Goal: Task Accomplishment & Management: Use online tool/utility

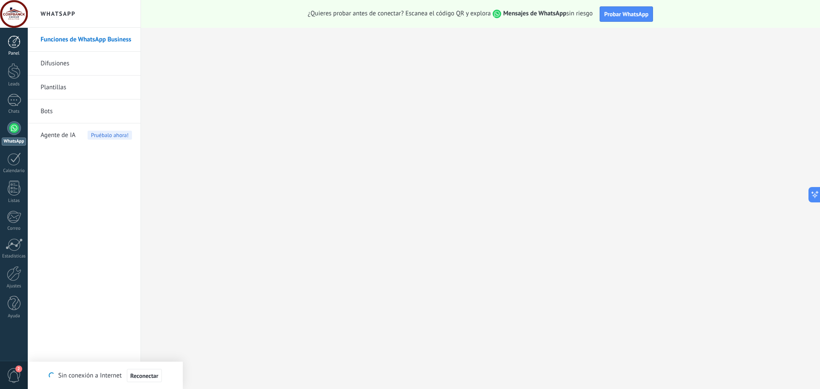
click at [12, 48] on div at bounding box center [14, 41] width 13 height 13
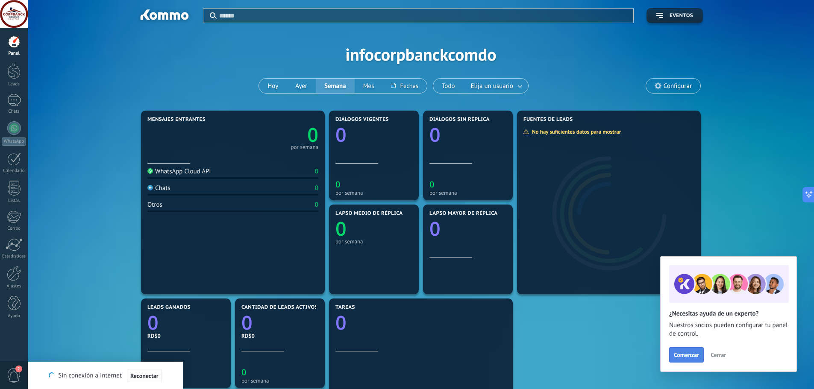
click at [691, 350] on button "Comenzar" at bounding box center [686, 354] width 35 height 15
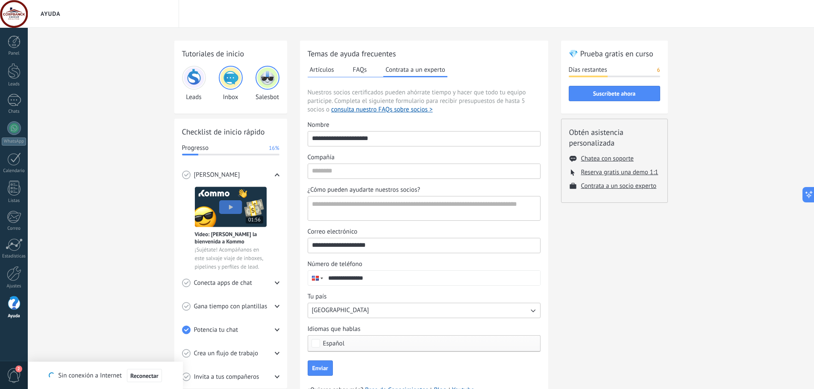
drag, startPoint x: 400, startPoint y: 138, endPoint x: 48, endPoint y: 120, distance: 352.4
click at [49, 120] on div "Tutoriales de inicio Leads Inbox Salesbot Checklist de inicio rápido Progresso …" at bounding box center [421, 229] width 786 height 403
click at [127, 76] on div "Tutoriales de inicio Leads Inbox Salesbot Checklist de inicio rápido Progresso …" at bounding box center [421, 229] width 786 height 403
click at [90, 67] on div "Tutoriales de inicio Leads Inbox Salesbot Checklist de inicio rápido Progresso …" at bounding box center [421, 229] width 786 height 403
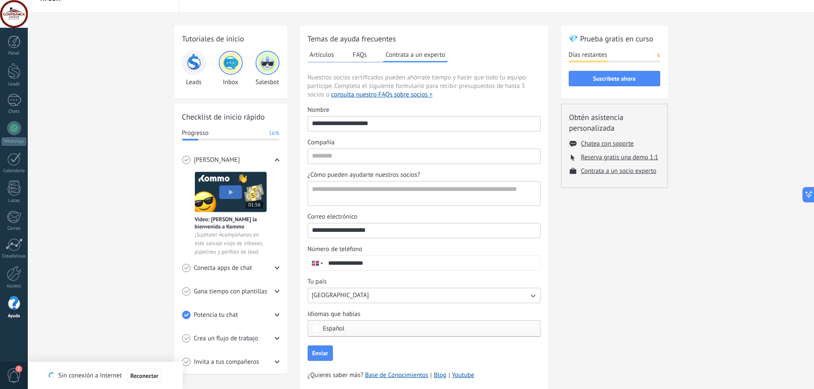
scroll to position [41, 0]
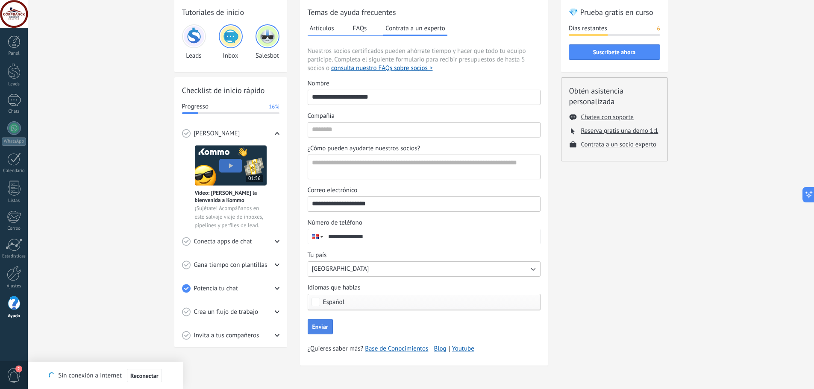
click at [322, 327] on span "Enviar" at bounding box center [320, 327] width 16 height 6
click at [333, 132] on input "Compañía" at bounding box center [424, 130] width 232 height 14
click at [335, 166] on textarea "¿Cómo pueden ayudarte nuestros socios?" at bounding box center [423, 167] width 230 height 24
click at [419, 114] on div "Compañía" at bounding box center [423, 116] width 233 height 9
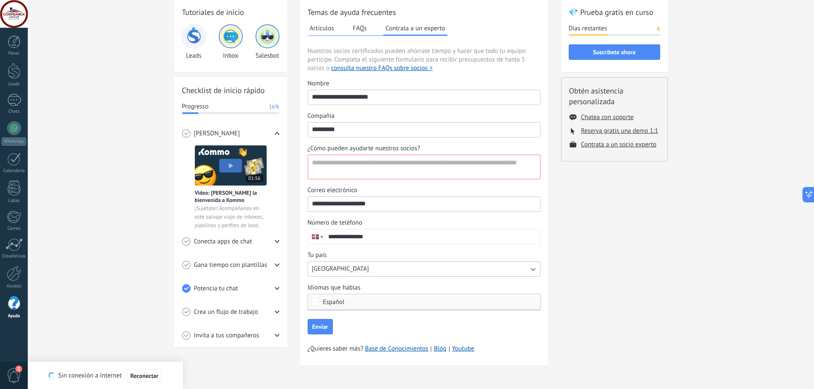
click at [419, 123] on input "*********" at bounding box center [424, 130] width 232 height 14
type input "*********"
click at [319, 166] on textarea "¿Cómo pueden ayudarte nuestros socios?" at bounding box center [423, 167] width 230 height 24
type textarea "*****"
click at [141, 105] on div "Tutoriales de inicio Leads Inbox Salesbot Checklist de inicio rápido Progresso …" at bounding box center [421, 187] width 786 height 403
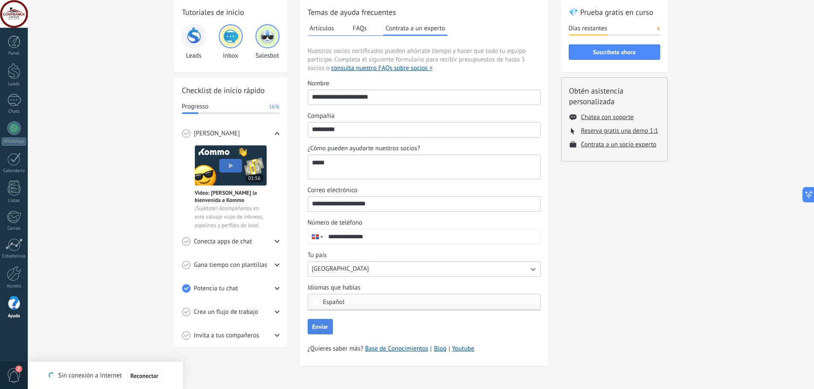
click at [322, 326] on span "Enviar" at bounding box center [320, 327] width 16 height 6
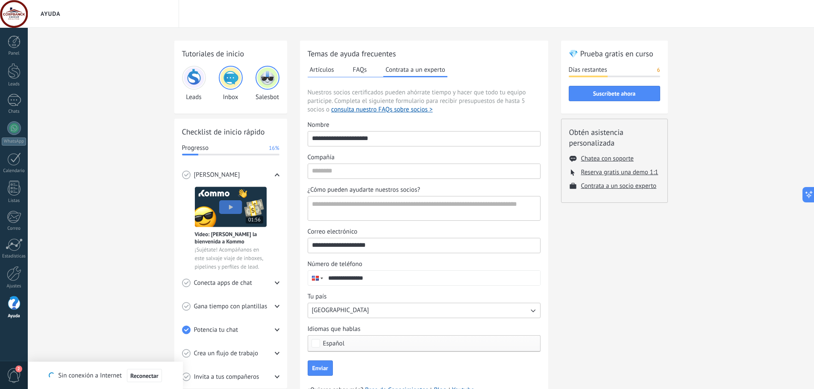
click at [114, 68] on div "Tutoriales de inicio Leads Inbox Salesbot Checklist de inicio rápido Progresso …" at bounding box center [421, 229] width 786 height 403
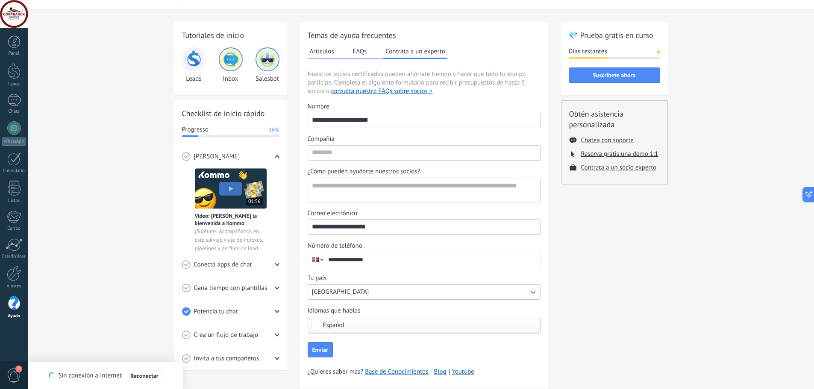
scroll to position [41, 0]
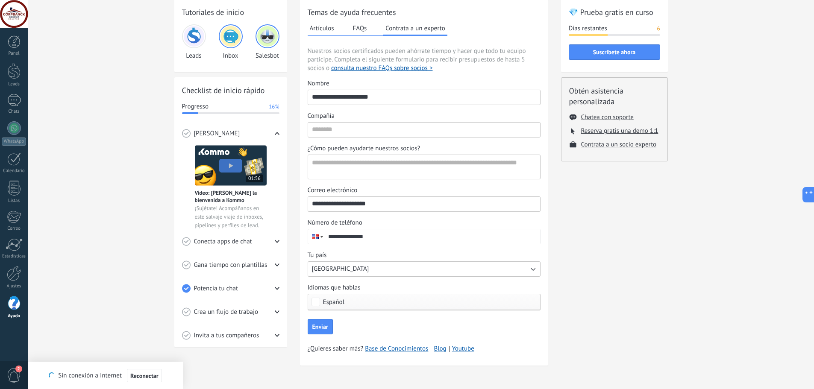
click at [91, 178] on div "Tutoriales de inicio Leads Inbox Salesbot Checklist de inicio rápido Progresso …" at bounding box center [421, 187] width 786 height 403
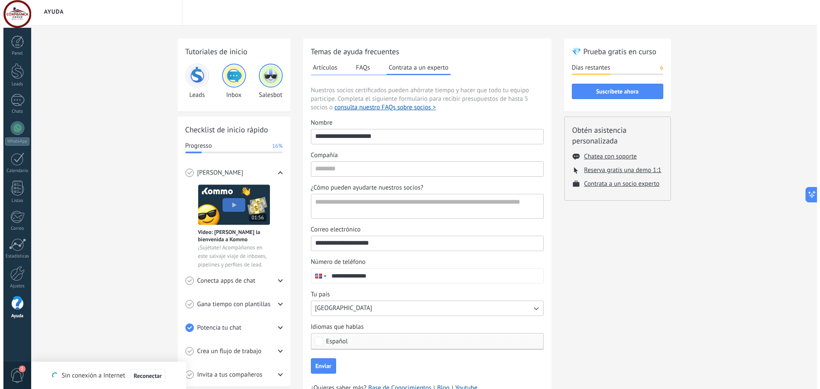
scroll to position [0, 0]
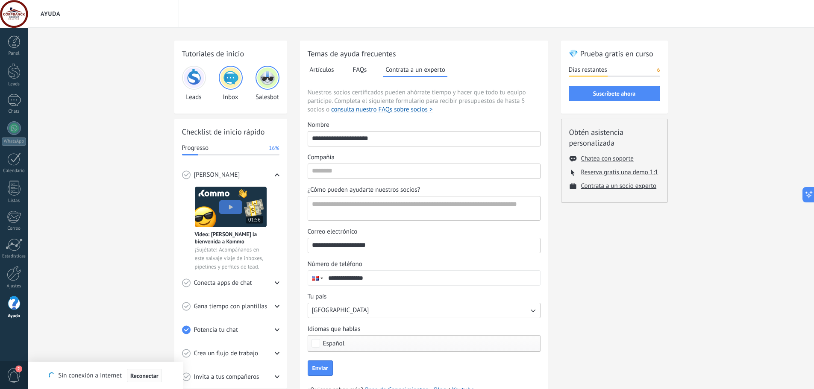
click at [138, 373] on span "Reconectar" at bounding box center [144, 376] width 28 height 6
click at [109, 277] on div "Tutoriales de inicio Leads Inbox Salesbot Checklist de inicio rápido Progresso …" at bounding box center [421, 229] width 786 height 403
click at [20, 131] on link "WhatsApp" at bounding box center [14, 133] width 28 height 24
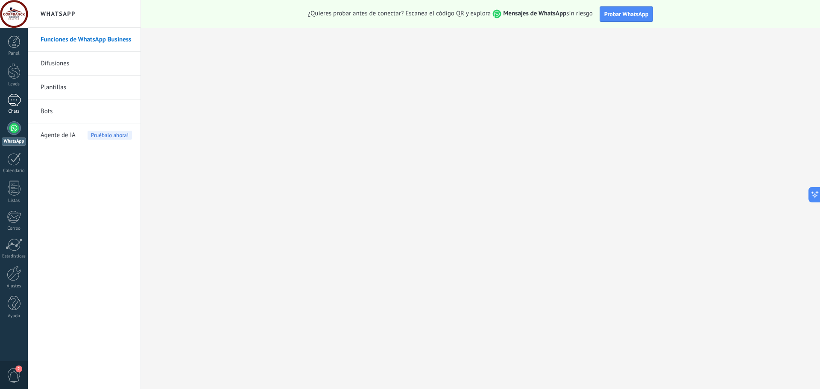
click at [13, 104] on div at bounding box center [14, 100] width 14 height 12
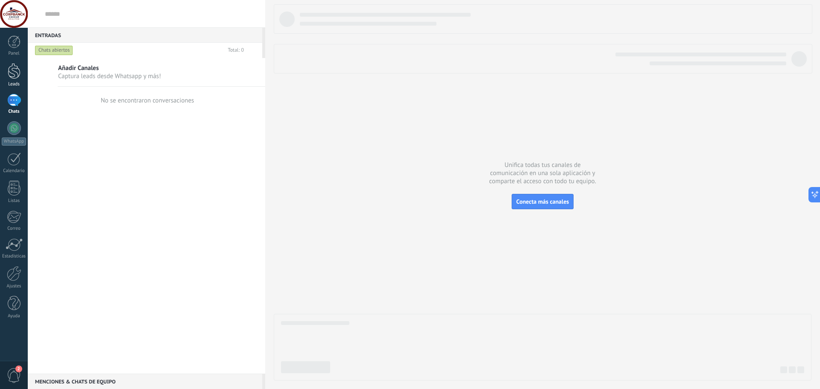
click at [15, 74] on div at bounding box center [14, 71] width 13 height 16
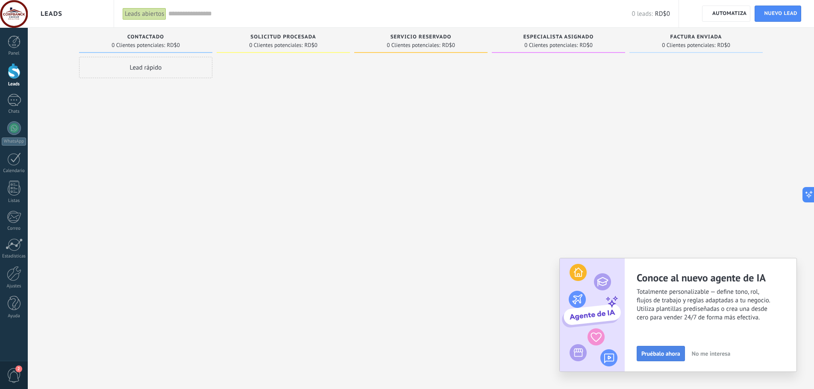
click at [662, 353] on span "Pruébalo ahora" at bounding box center [660, 354] width 39 height 6
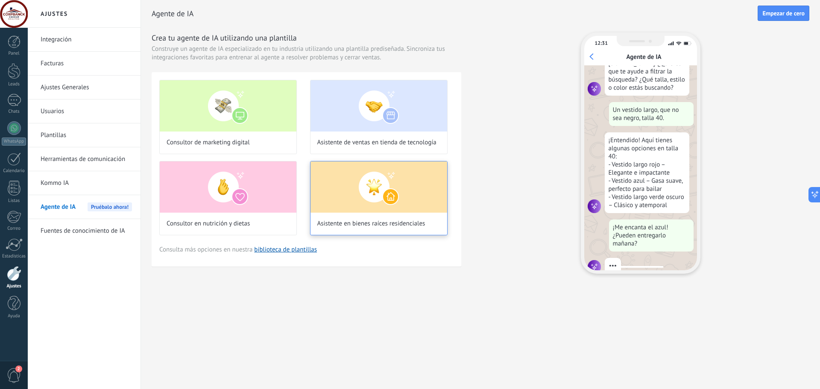
scroll to position [86, 0]
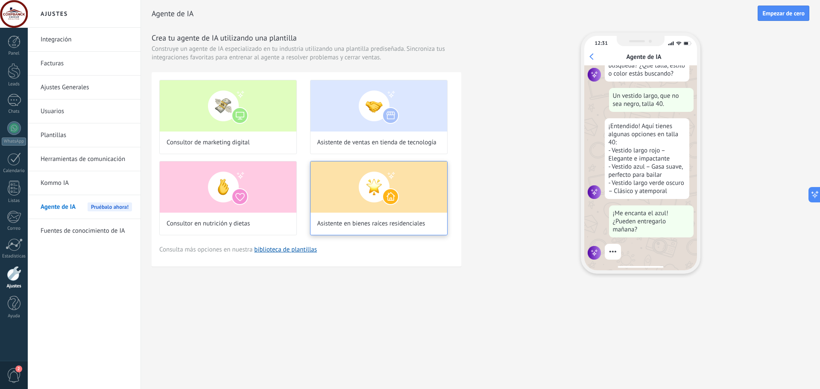
click at [355, 192] on img at bounding box center [378, 186] width 137 height 51
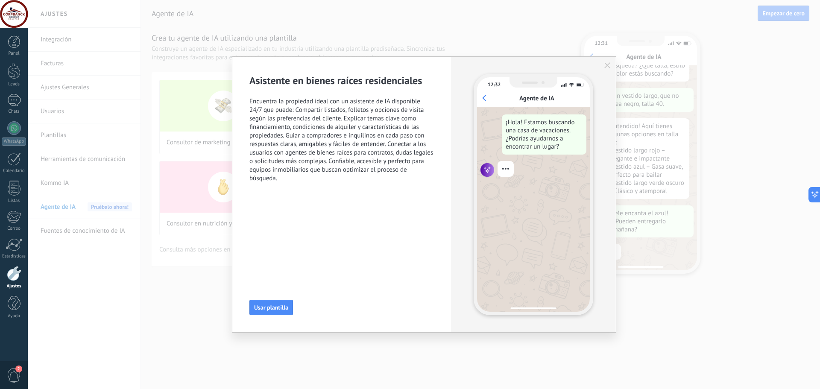
click at [264, 306] on button "Usar plantilla" at bounding box center [271, 307] width 44 height 15
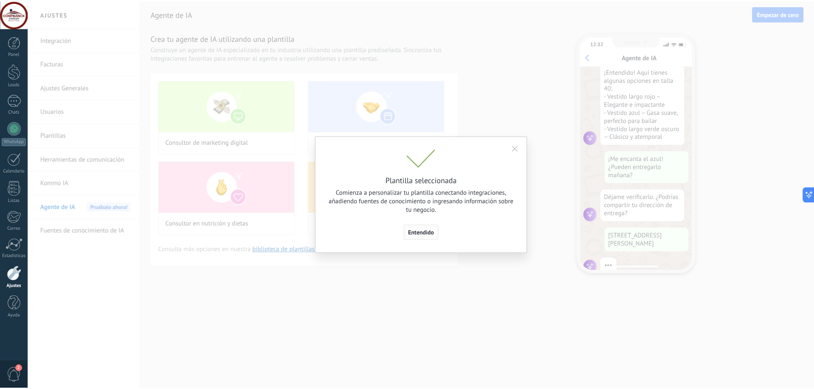
scroll to position [155, 0]
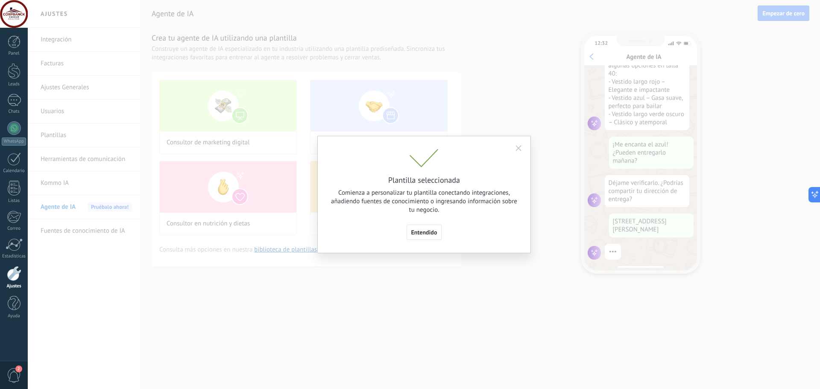
click at [427, 229] on span "Entendido" at bounding box center [424, 232] width 26 height 6
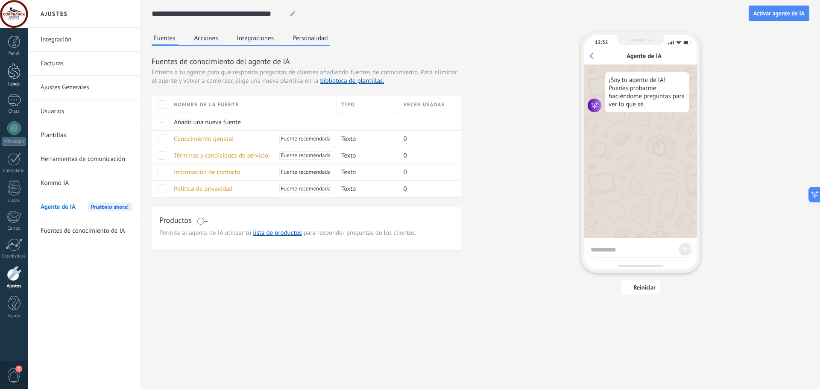
click at [19, 77] on div at bounding box center [14, 71] width 13 height 16
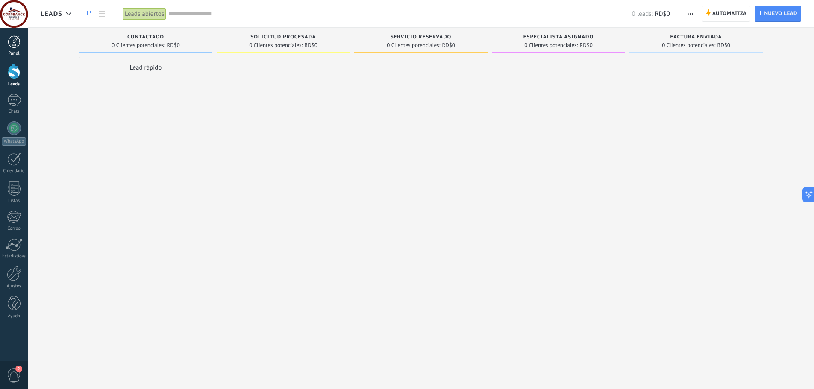
click at [13, 44] on div at bounding box center [14, 41] width 13 height 13
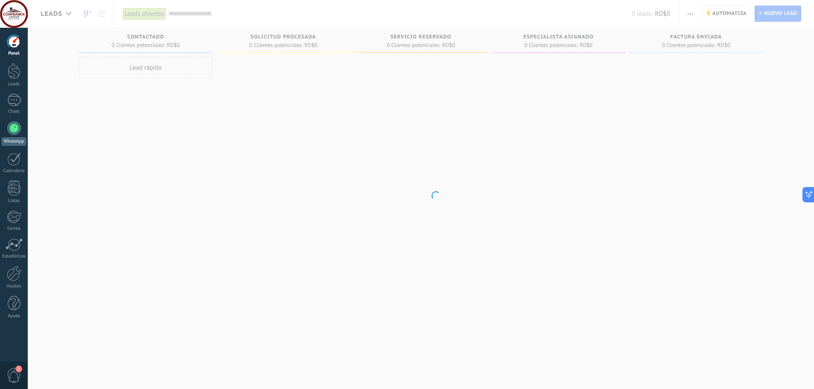
click at [12, 136] on link "WhatsApp" at bounding box center [14, 133] width 28 height 24
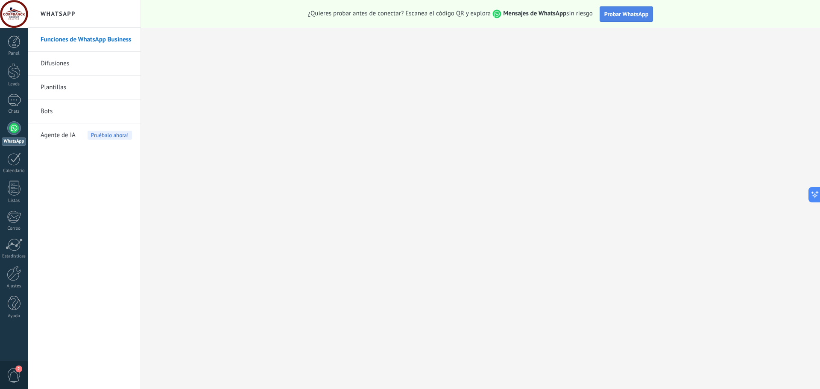
click at [628, 20] on button "Probar WhatsApp" at bounding box center [627, 13] width 54 height 15
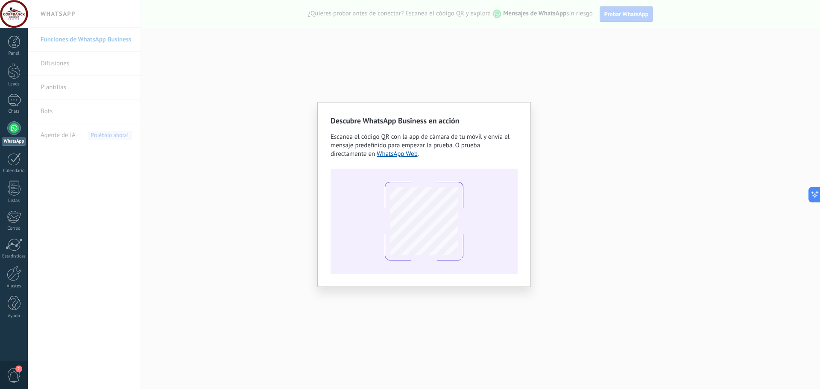
click at [166, 146] on div "Descubre WhatsApp Business en acción Escanea el código QR con la app de cámara …" at bounding box center [424, 194] width 792 height 389
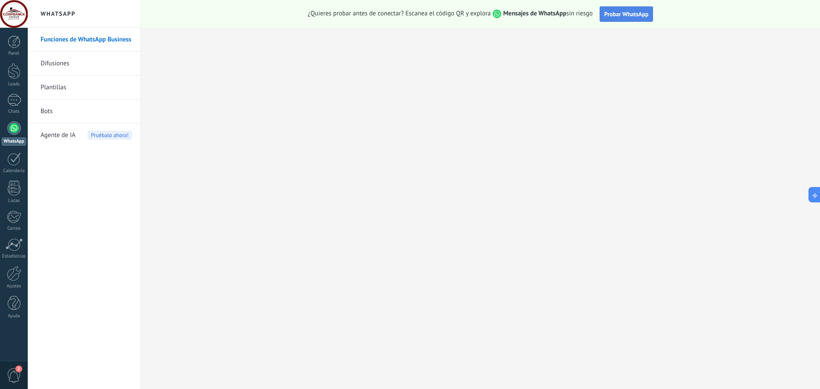
click at [626, 16] on span "Probar WhatsApp" at bounding box center [626, 14] width 44 height 8
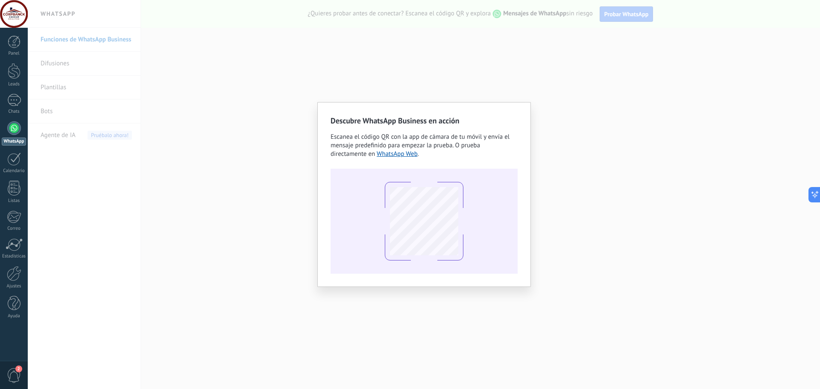
click at [399, 149] on span "Escanea el código QR con la app de cámara de tu móvil y envía el mensaje predef…" at bounding box center [420, 145] width 179 height 25
click at [399, 157] on link "WhatsApp Web" at bounding box center [397, 154] width 41 height 8
click at [267, 138] on div "Descubre WhatsApp Business en acción Escanea el código QR con la app de cámara …" at bounding box center [424, 194] width 792 height 389
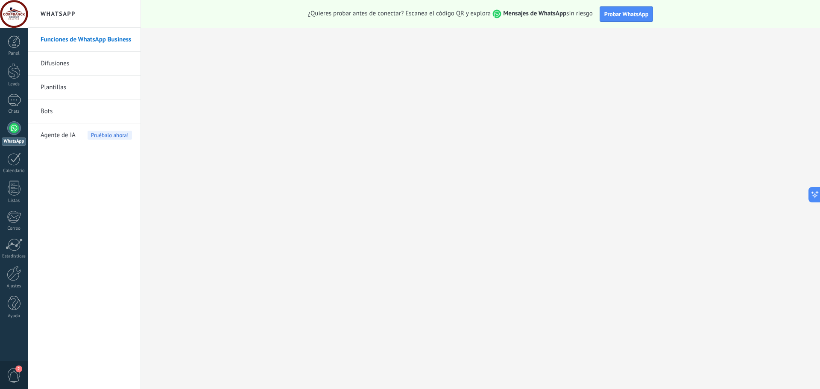
click at [15, 23] on div at bounding box center [14, 14] width 28 height 28
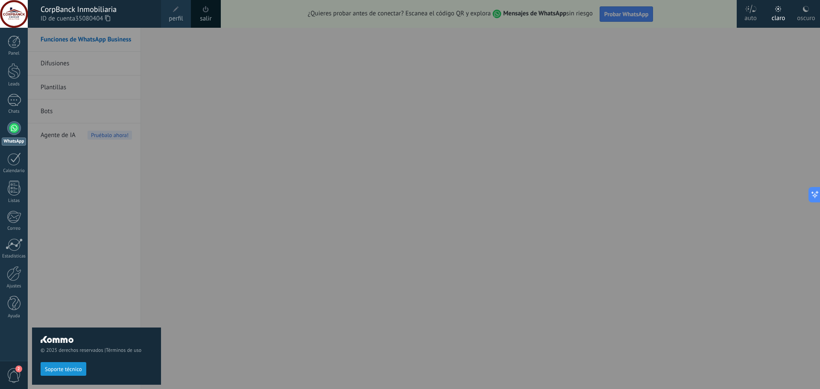
click at [144, 224] on div "© 2025 derechos reservados | Términos de uso Soporte técnico" at bounding box center [96, 208] width 129 height 361
drag, startPoint x: 123, startPoint y: 210, endPoint x: 128, endPoint y: 200, distance: 11.5
click at [122, 210] on div "© 2025 derechos reservados | Términos de uso Soporte técnico" at bounding box center [96, 208] width 129 height 361
click at [804, 12] on div "oscuro" at bounding box center [806, 17] width 18 height 22
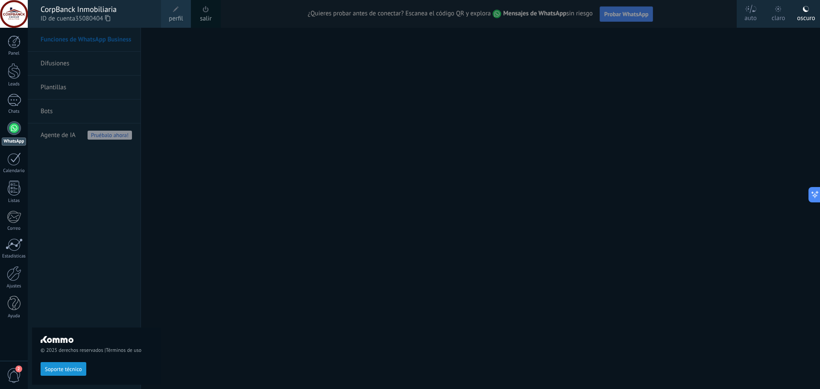
click at [213, 120] on div at bounding box center [438, 194] width 820 height 389
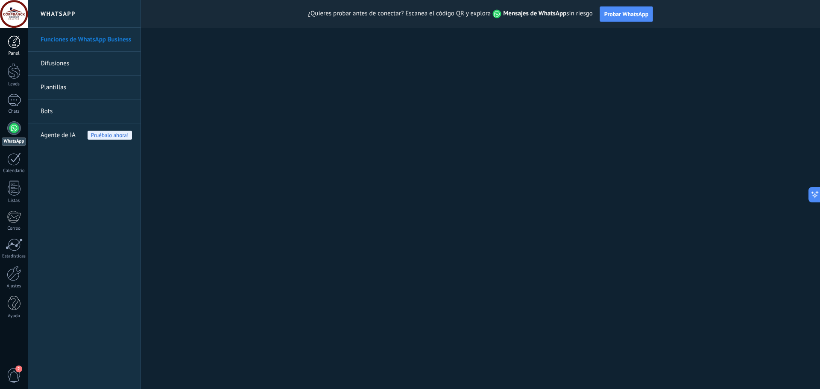
click at [15, 49] on link "Panel" at bounding box center [14, 45] width 28 height 21
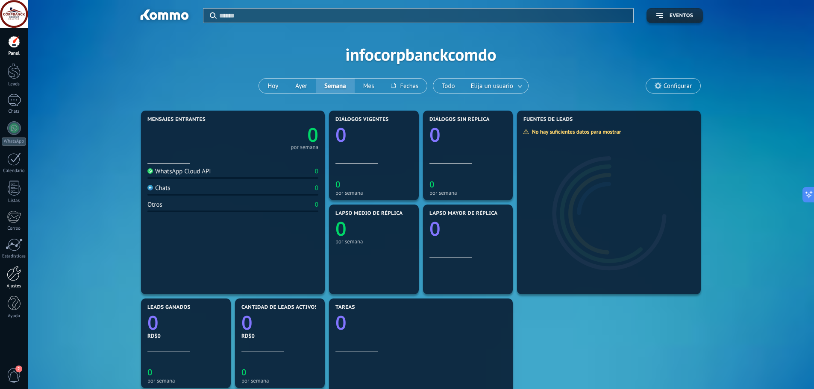
click at [12, 280] on div at bounding box center [14, 273] width 15 height 15
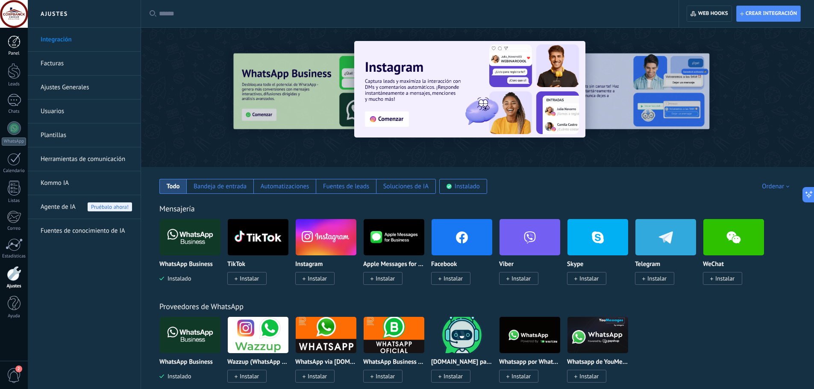
click at [18, 45] on div at bounding box center [14, 41] width 13 height 13
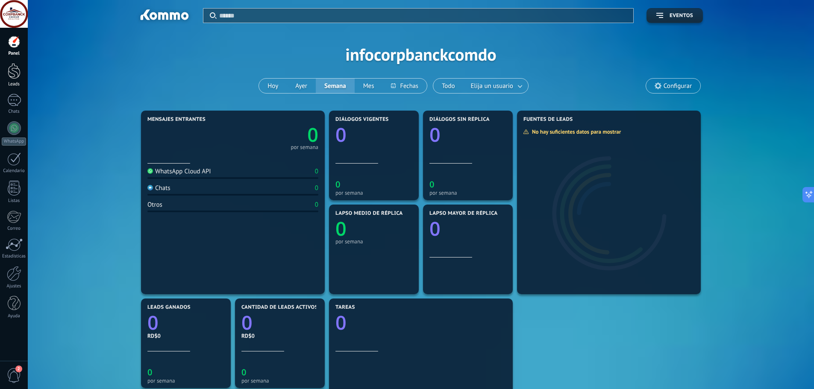
click at [15, 71] on div at bounding box center [14, 71] width 13 height 16
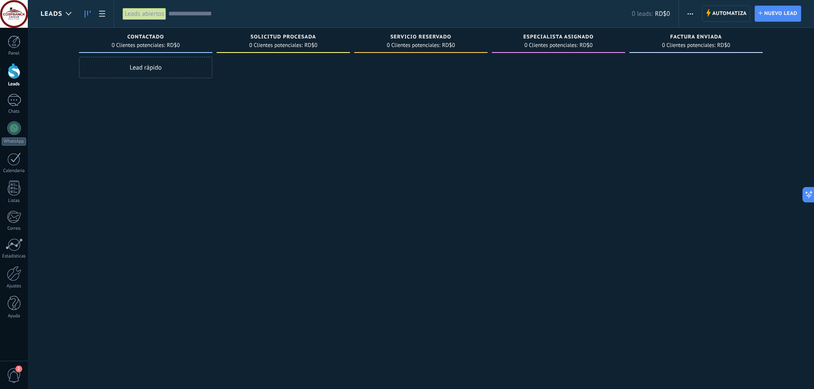
click at [13, 60] on div "Panel Leads Chats WhatsApp Clientes" at bounding box center [14, 181] width 28 height 292
click at [12, 49] on link "Panel" at bounding box center [14, 45] width 28 height 21
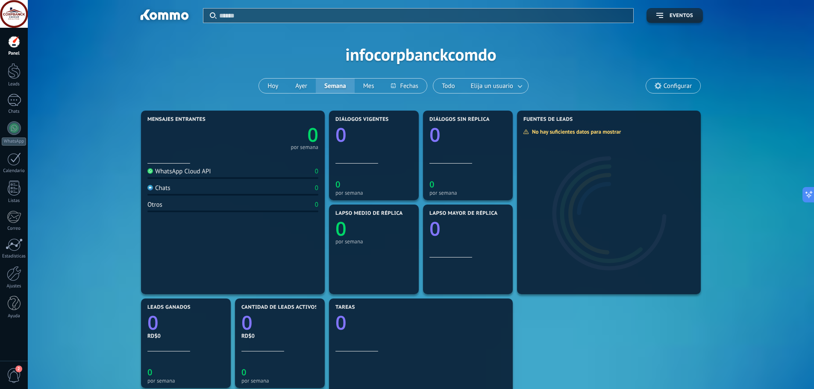
click at [11, 90] on div "Panel Leads Chats WhatsApp Clientes" at bounding box center [14, 181] width 28 height 292
click at [14, 67] on div at bounding box center [14, 71] width 13 height 16
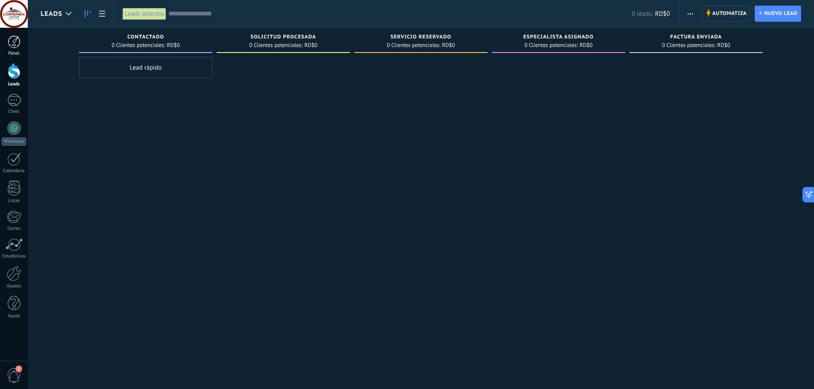
click at [13, 47] on div at bounding box center [14, 41] width 13 height 13
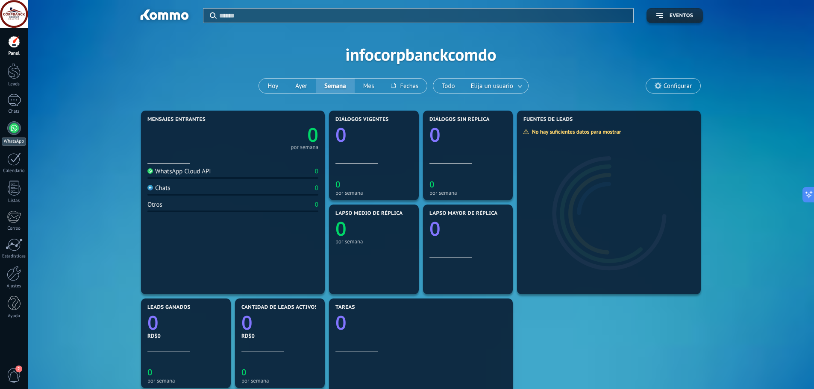
click at [9, 138] on div "WhatsApp" at bounding box center [14, 142] width 24 height 8
